Goal: Transaction & Acquisition: Purchase product/service

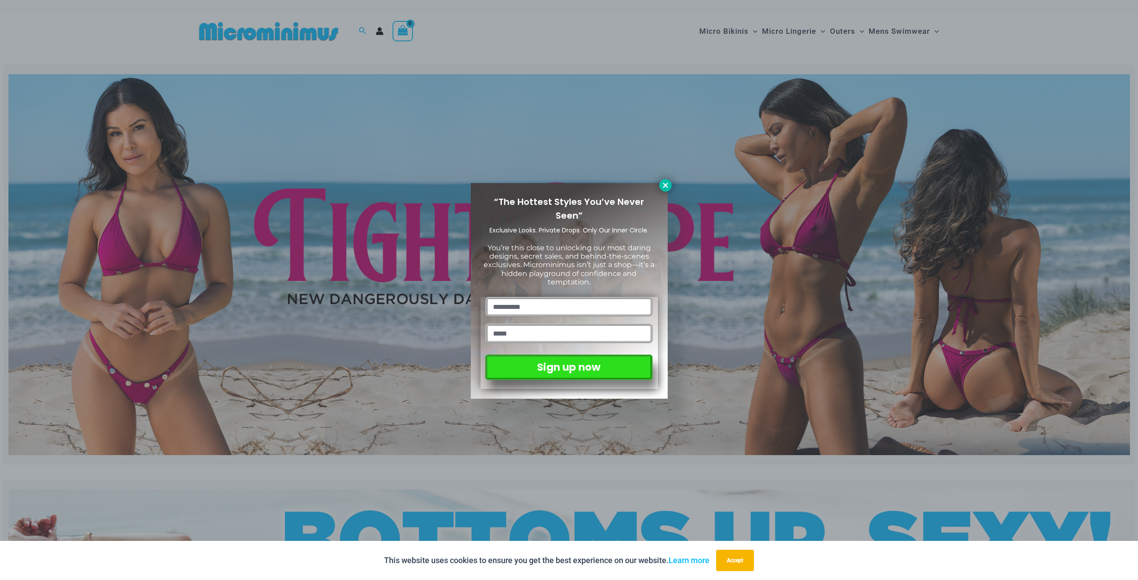
click at [670, 189] on button at bounding box center [665, 185] width 12 height 12
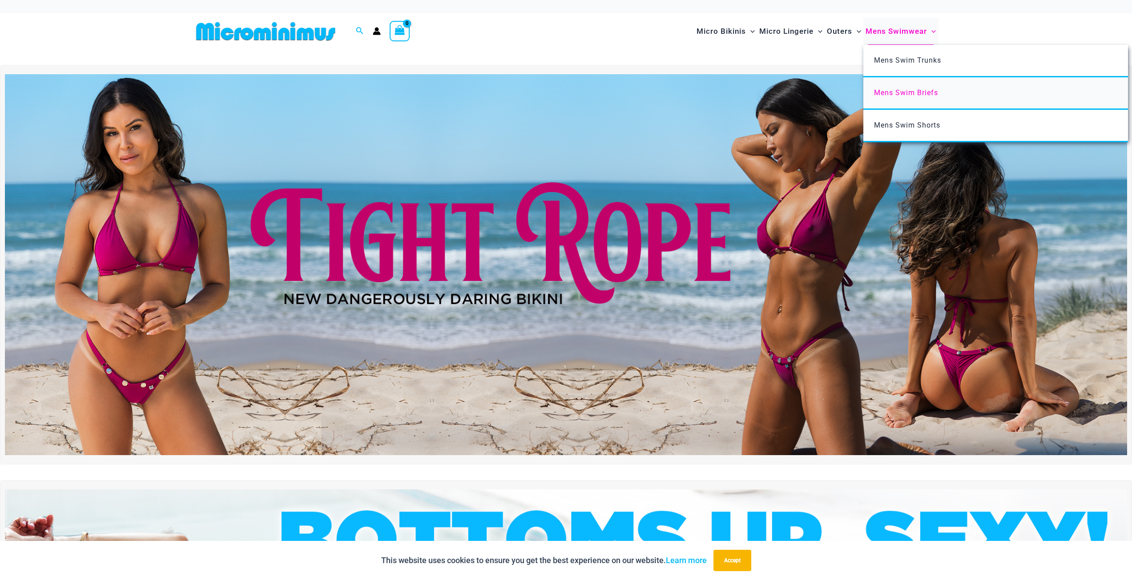
click at [928, 93] on span "Mens Swim Briefs" at bounding box center [906, 92] width 64 height 8
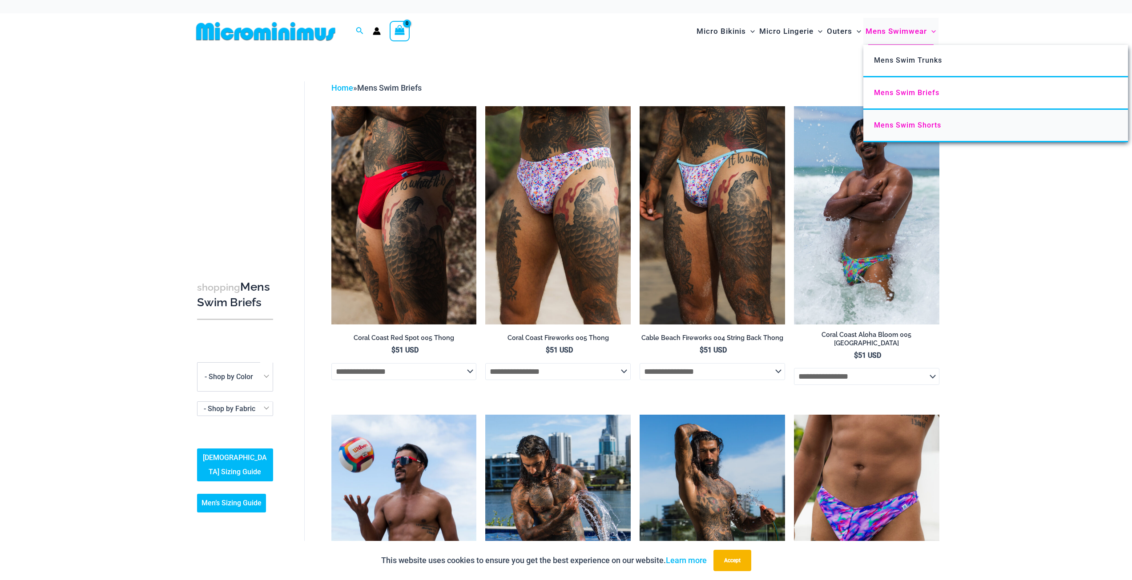
click at [924, 126] on span "Mens Swim Shorts" at bounding box center [907, 125] width 67 height 8
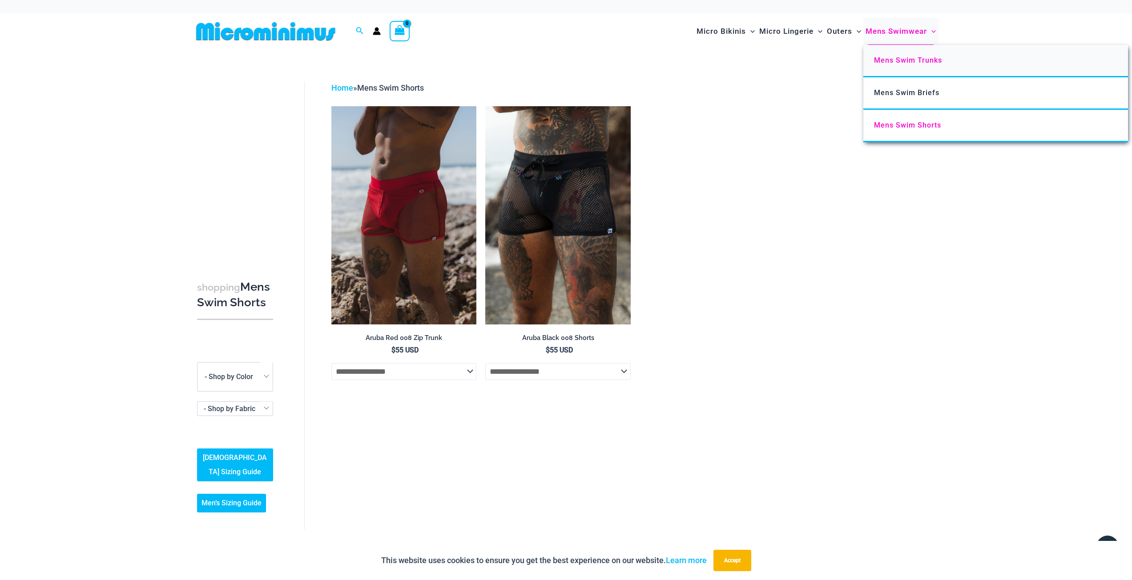
click at [915, 63] on span "Mens Swim Trunks" at bounding box center [908, 60] width 68 height 8
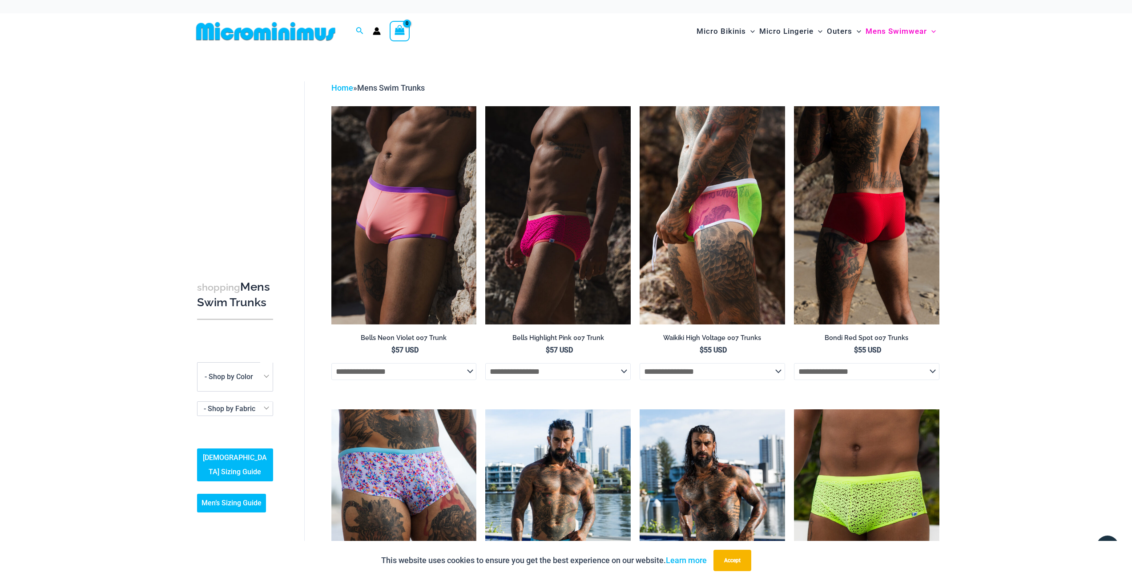
click at [877, 229] on img at bounding box center [866, 215] width 145 height 218
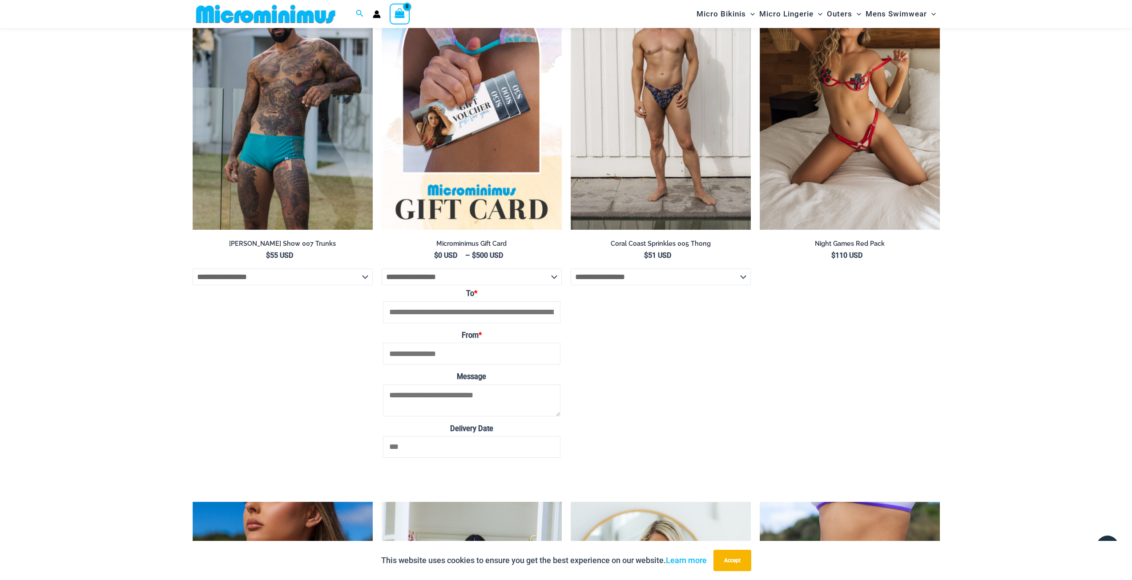
scroll to position [1459, 0]
